Goal: Find specific page/section: Find specific page/section

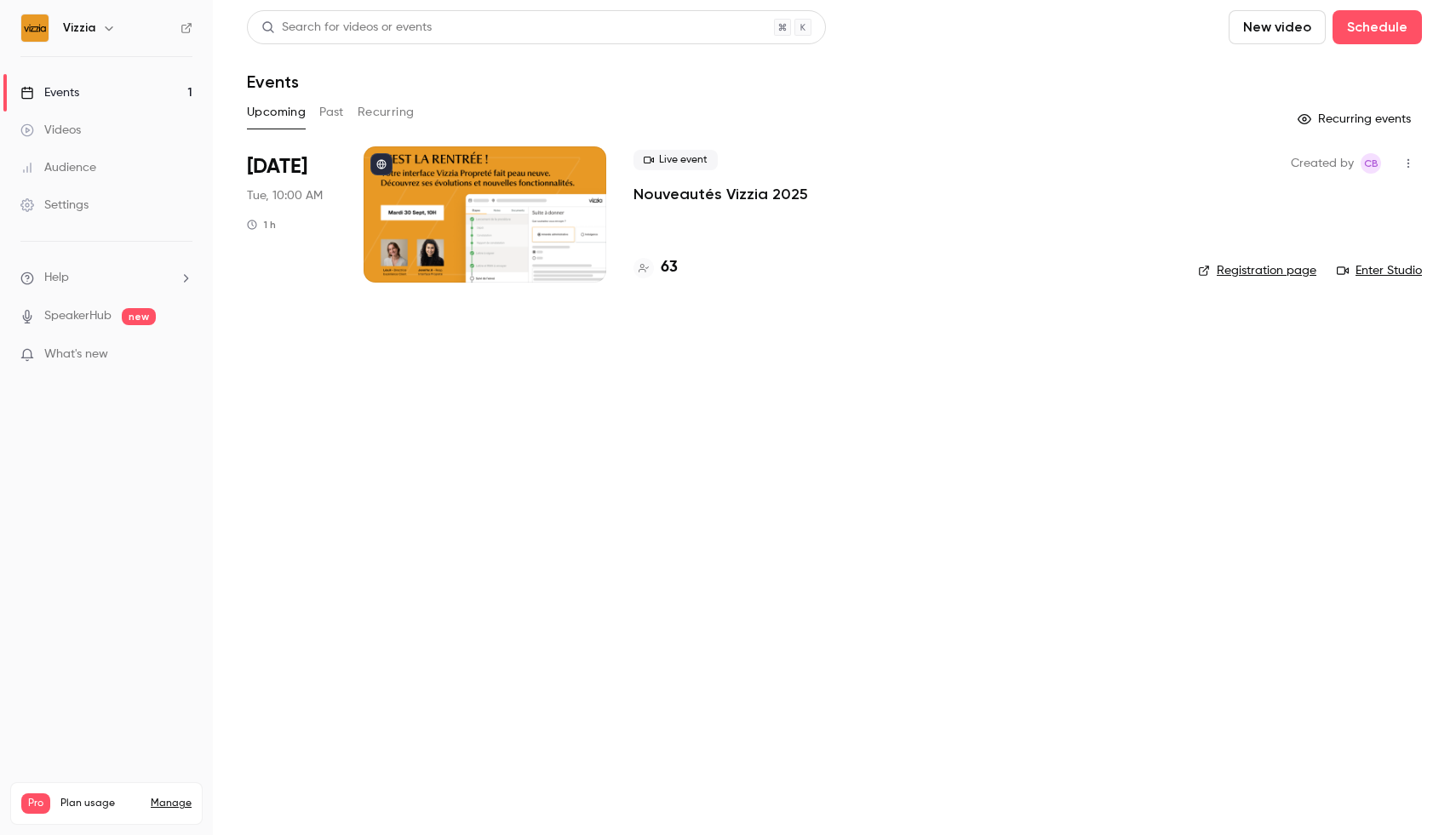
click at [665, 266] on h4 "63" at bounding box center [668, 267] width 17 height 23
